Goal: Task Accomplishment & Management: Manage account settings

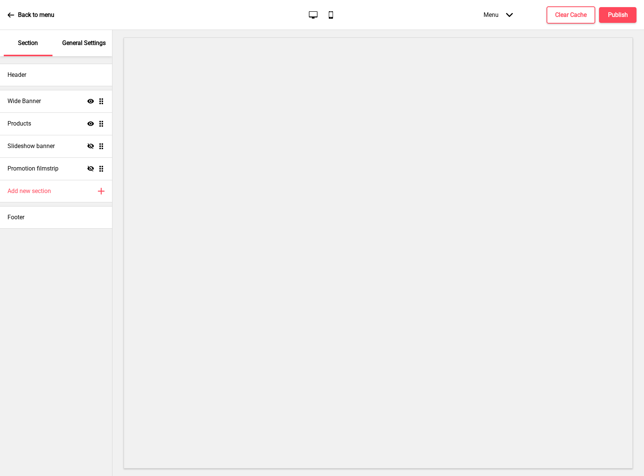
click at [508, 14] on icon "Arrow down" at bounding box center [509, 15] width 7 height 7
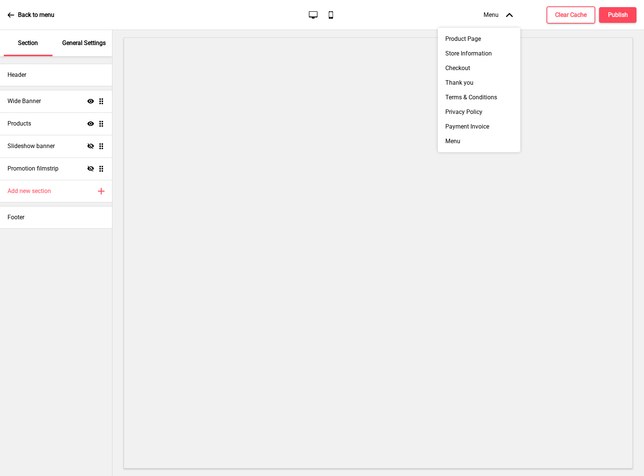
click at [508, 14] on icon "Arrow up" at bounding box center [509, 15] width 7 height 7
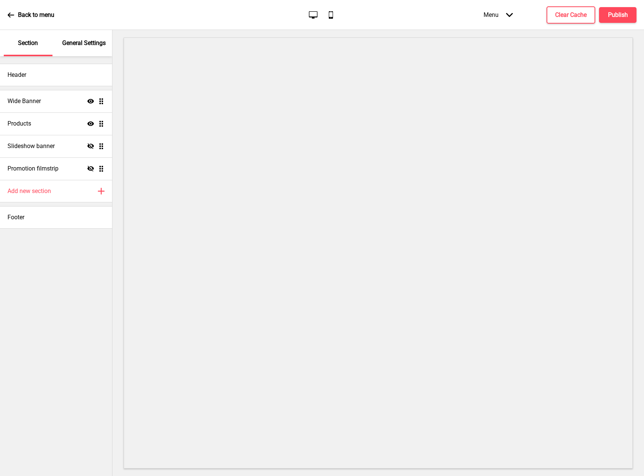
click at [330, 13] on icon "Mobile" at bounding box center [331, 15] width 10 height 10
click at [313, 14] on icon "Desktop" at bounding box center [313, 15] width 10 height 10
click at [616, 19] on h4 "Publish" at bounding box center [618, 15] width 20 height 8
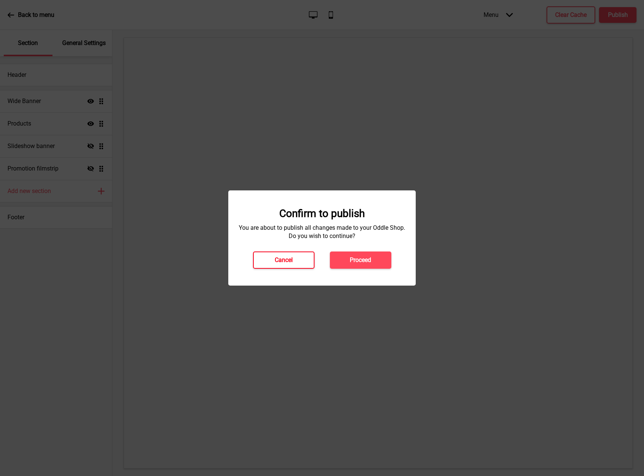
click at [280, 263] on h4 "Cancel" at bounding box center [284, 260] width 18 height 8
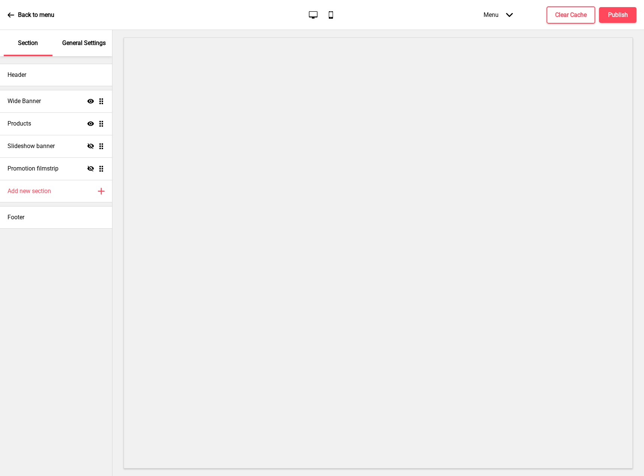
click at [77, 42] on p "General Settings" at bounding box center [83, 43] width 43 height 8
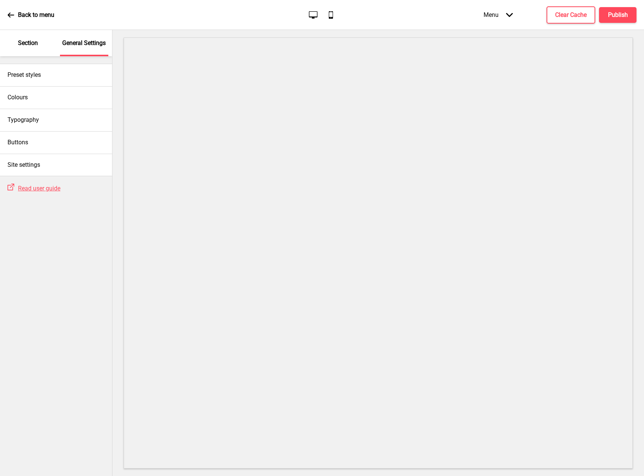
click at [36, 40] on p "Section" at bounding box center [28, 43] width 20 height 8
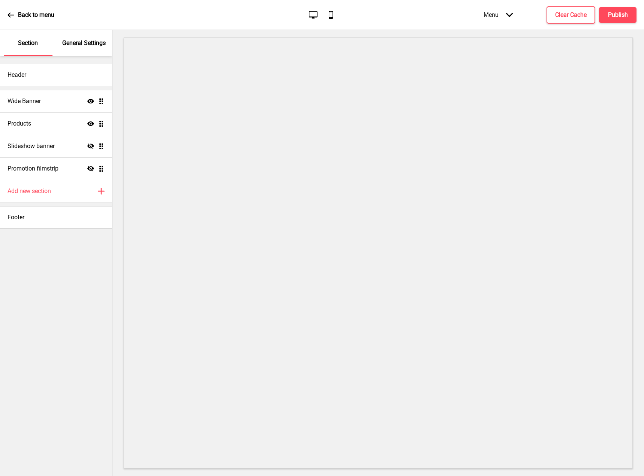
click at [12, 15] on icon at bounding box center [10, 14] width 6 height 5
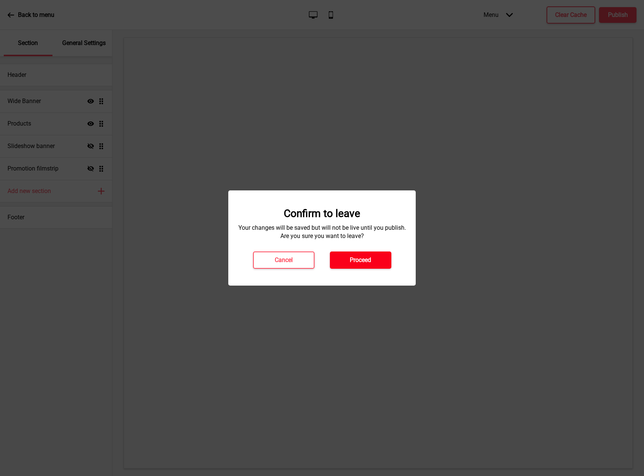
click at [368, 261] on h4 "Proceed" at bounding box center [360, 260] width 21 height 8
